Goal: Find specific fact: Find specific fact

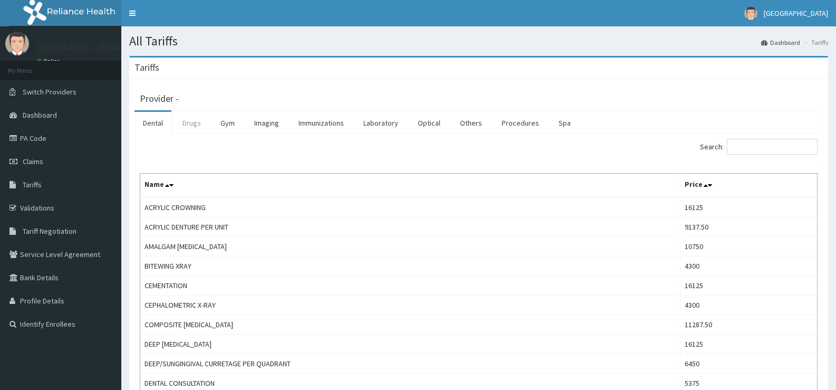
click at [199, 123] on link "Drugs" at bounding box center [191, 123] width 35 height 22
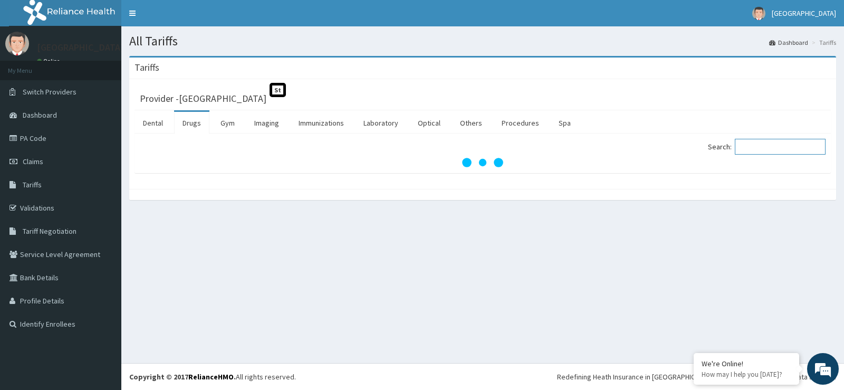
click at [770, 147] on input "Search:" at bounding box center [780, 147] width 91 height 16
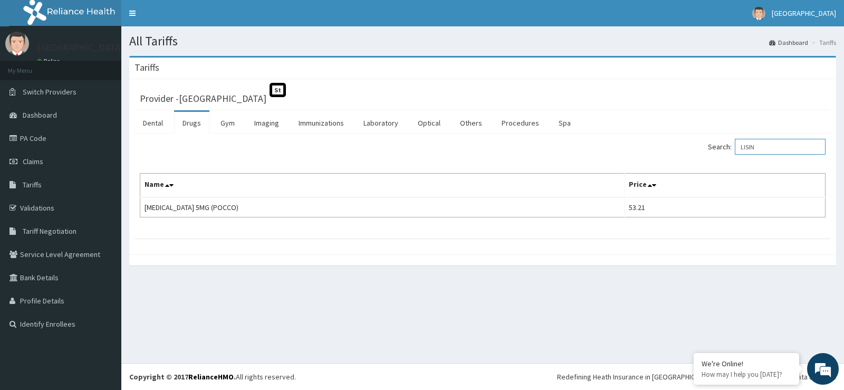
drag, startPoint x: 777, startPoint y: 148, endPoint x: 687, endPoint y: 163, distance: 91.5
click at [687, 163] on div "Search: LISIN Name Price LISINOPRIL 5MG (POCCO) 53.21" at bounding box center [483, 178] width 686 height 79
type input "AMLOD"
click at [34, 133] on link "PA Code" at bounding box center [60, 138] width 121 height 23
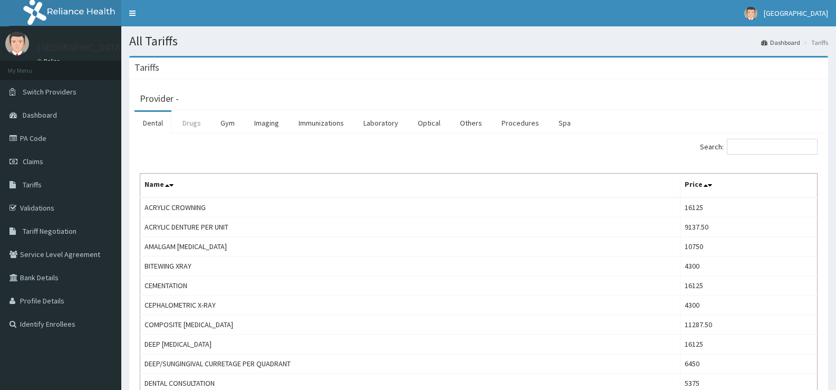
click at [181, 120] on link "Drugs" at bounding box center [191, 123] width 35 height 22
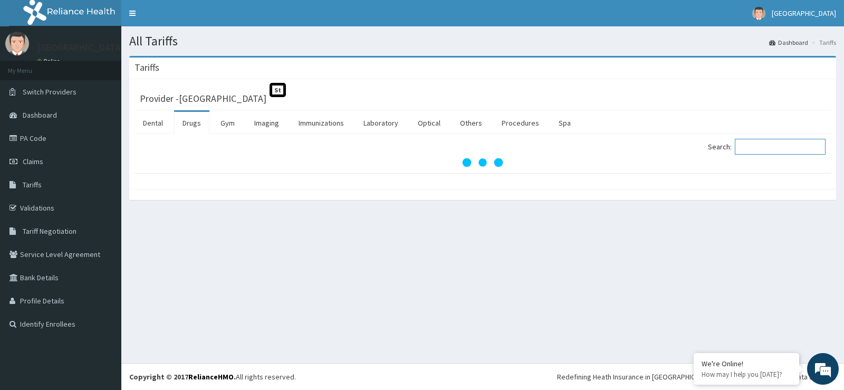
click at [759, 148] on input "Search:" at bounding box center [780, 147] width 91 height 16
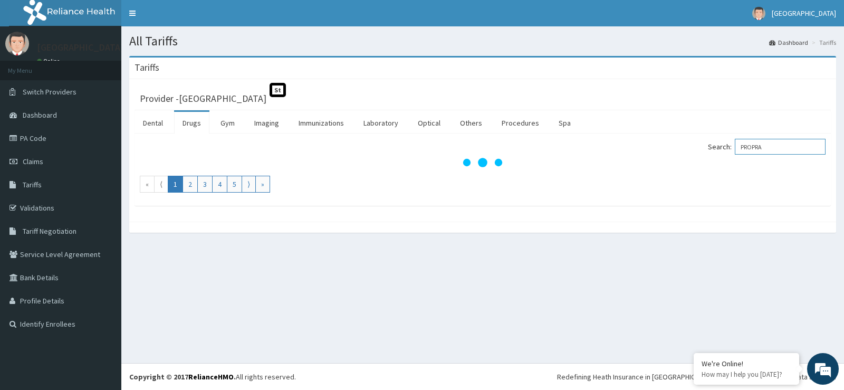
type input "PROPRA"
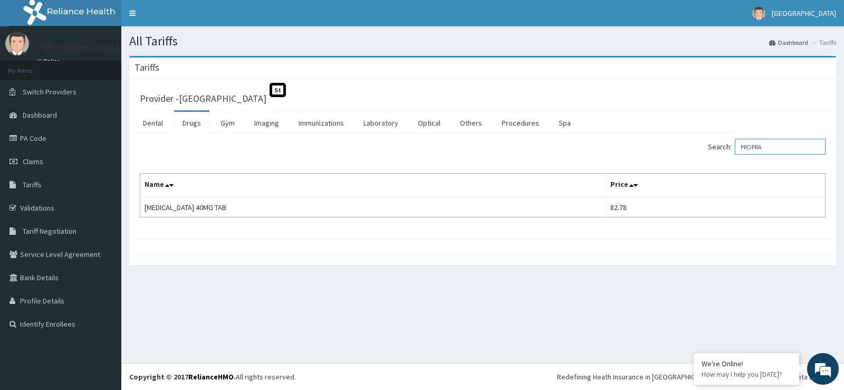
drag, startPoint x: 780, startPoint y: 142, endPoint x: 713, endPoint y: 149, distance: 66.8
click at [723, 156] on div "Search: PROPRA" at bounding box center [657, 148] width 335 height 18
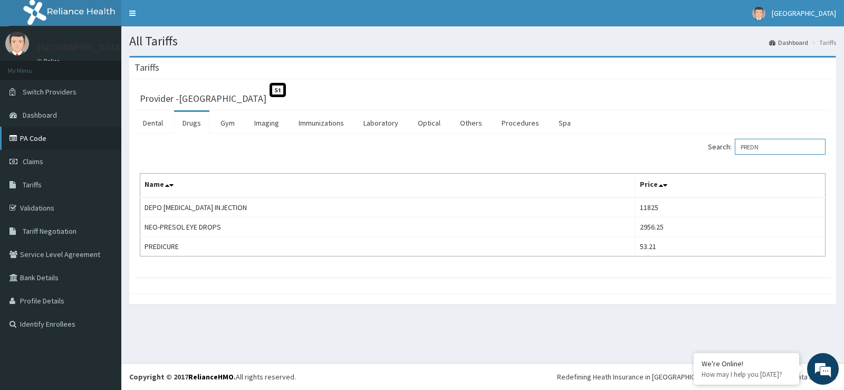
type input "PREDN"
click at [50, 138] on link "PA Code" at bounding box center [60, 138] width 121 height 23
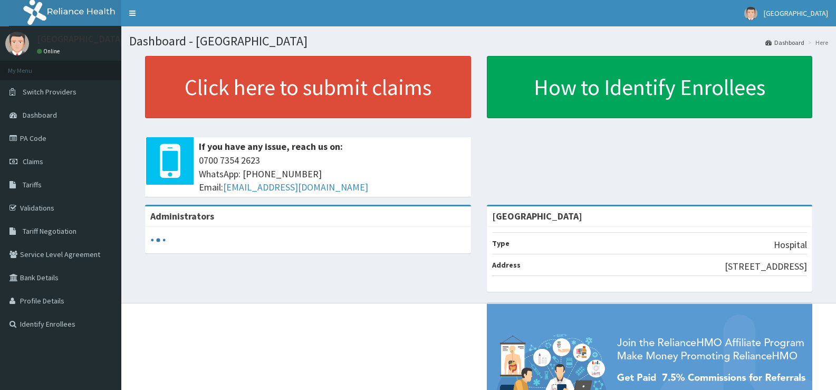
click at [56, 138] on link "PA Code" at bounding box center [60, 138] width 121 height 23
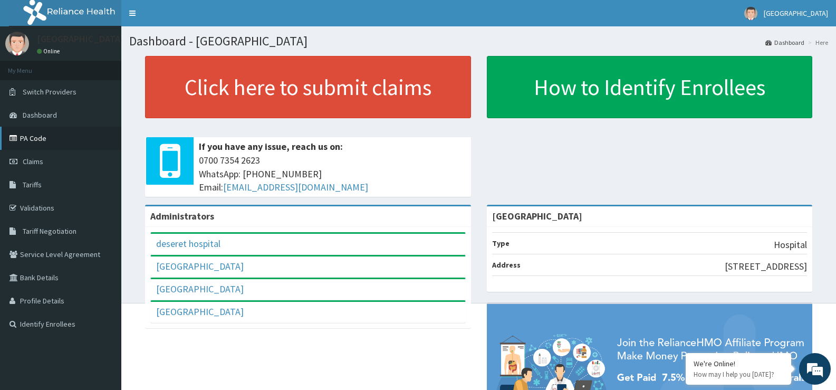
click at [51, 135] on link "PA Code" at bounding box center [60, 138] width 121 height 23
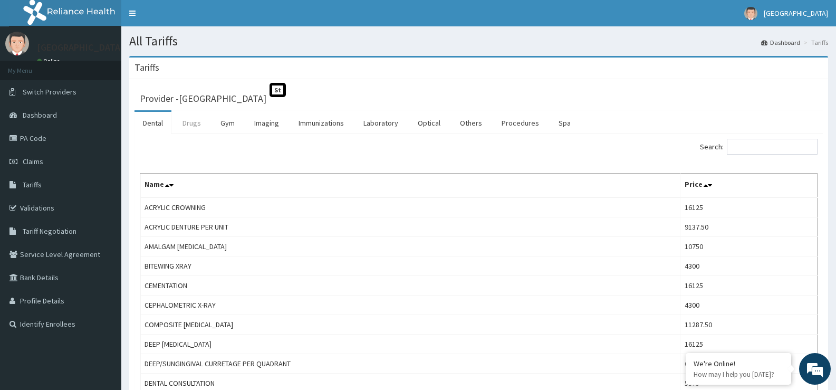
click at [192, 122] on link "Drugs" at bounding box center [191, 123] width 35 height 22
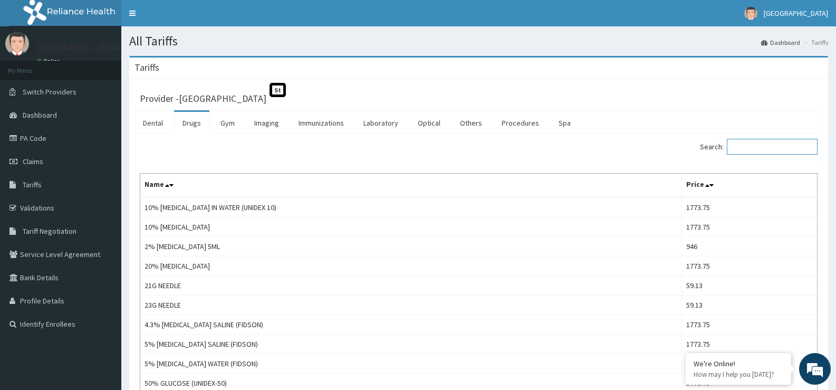
click at [774, 151] on input "Search:" at bounding box center [772, 147] width 91 height 16
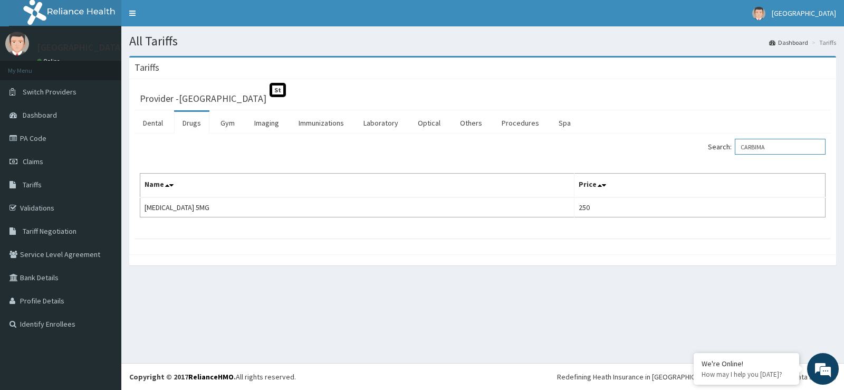
drag, startPoint x: 780, startPoint y: 148, endPoint x: 665, endPoint y: 178, distance: 118.3
click at [665, 178] on div "Search: CARBIMA Name Price [MEDICAL_DATA] 5MG 250" at bounding box center [483, 178] width 686 height 79
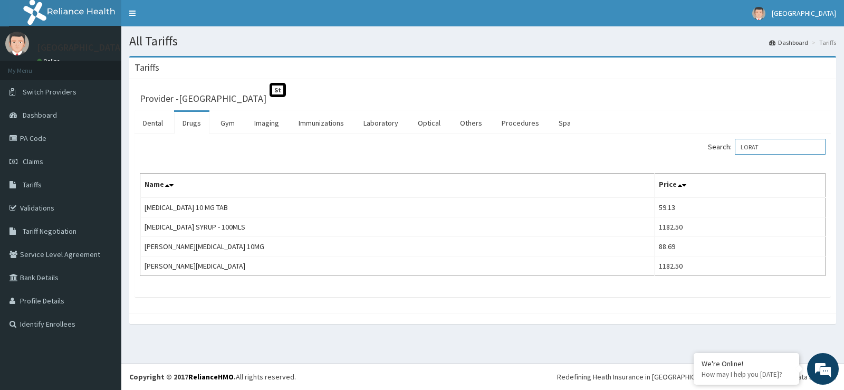
drag, startPoint x: 793, startPoint y: 143, endPoint x: 695, endPoint y: 161, distance: 99.6
click at [698, 161] on div "Search: LORAT Name Price [MEDICAL_DATA] 10 MG TAB 59.13 [MEDICAL_DATA] SYRUP - …" at bounding box center [483, 207] width 686 height 137
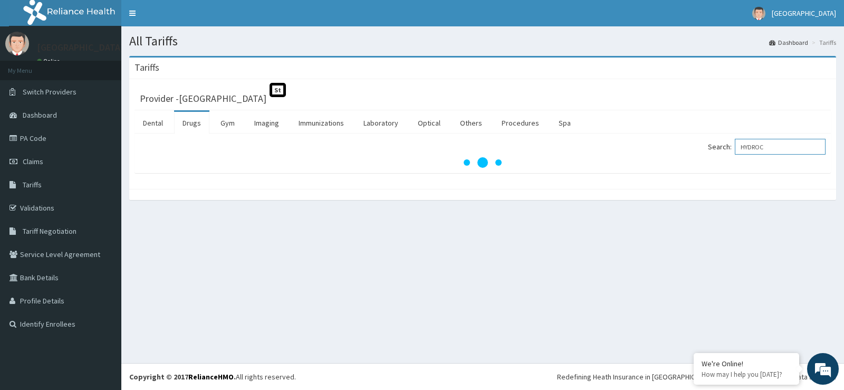
type input "HYDROC"
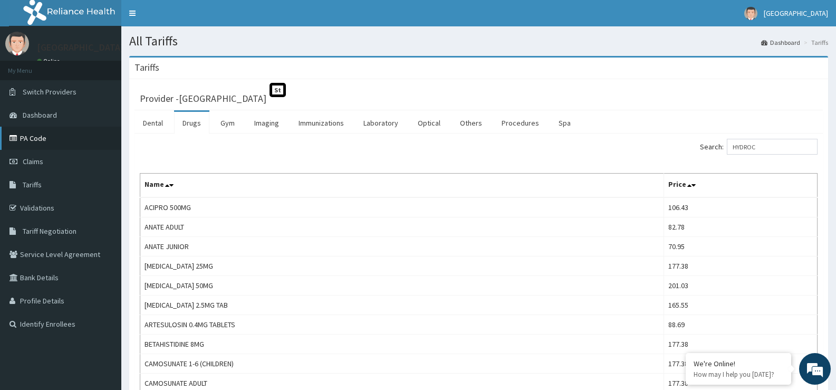
click at [80, 137] on link "PA Code" at bounding box center [60, 138] width 121 height 23
